Goal: Transaction & Acquisition: Subscribe to service/newsletter

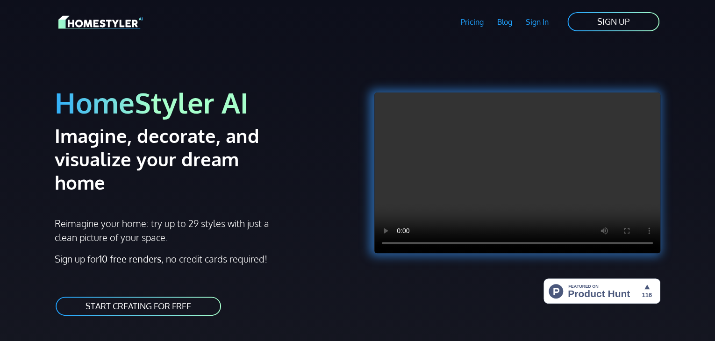
click at [473, 18] on link "Pricing" at bounding box center [472, 22] width 36 height 22
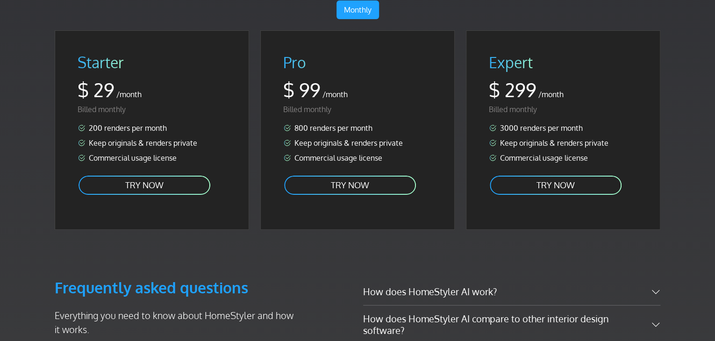
scroll to position [1681, 0]
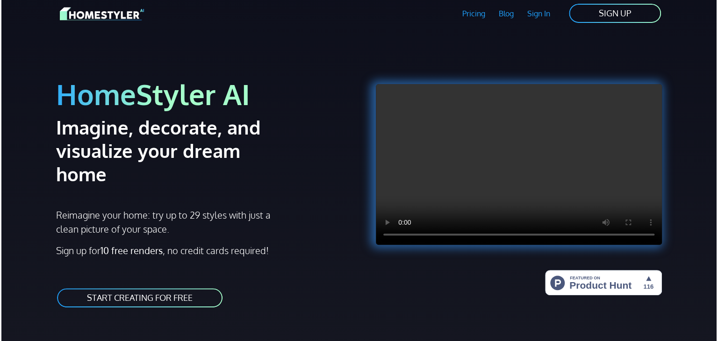
scroll to position [0, 0]
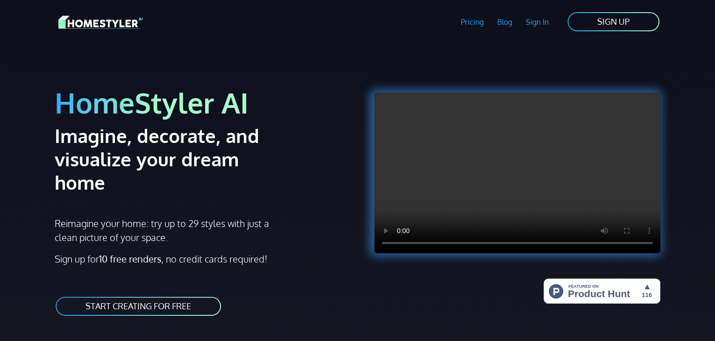
click at [151, 296] on link "START CREATING FOR FREE" at bounding box center [138, 306] width 167 height 21
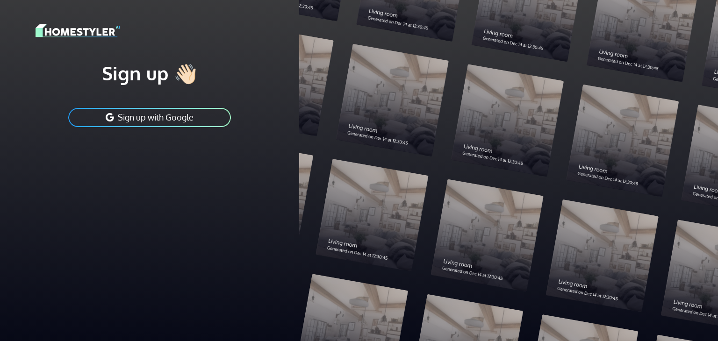
click at [203, 119] on button "Sign up with Google" at bounding box center [149, 117] width 165 height 21
